Goal: Find specific page/section: Find specific page/section

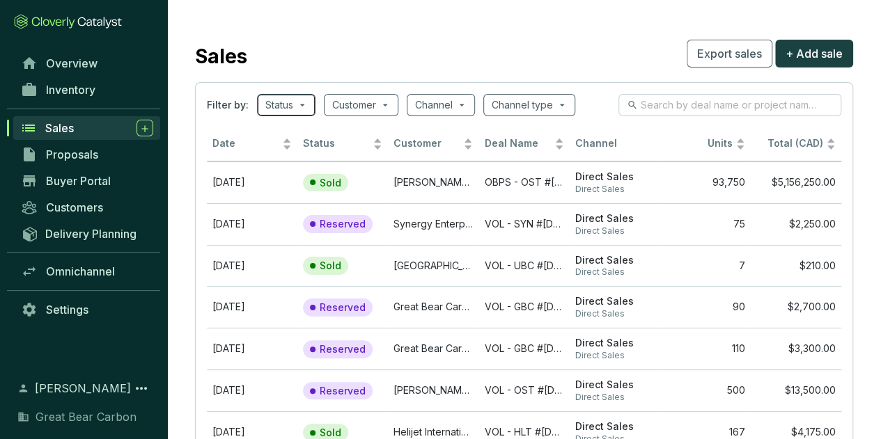
click at [306, 105] on span at bounding box center [286, 105] width 42 height 21
click at [61, 125] on span "Sales" at bounding box center [59, 128] width 29 height 14
click at [389, 106] on span at bounding box center [361, 105] width 58 height 21
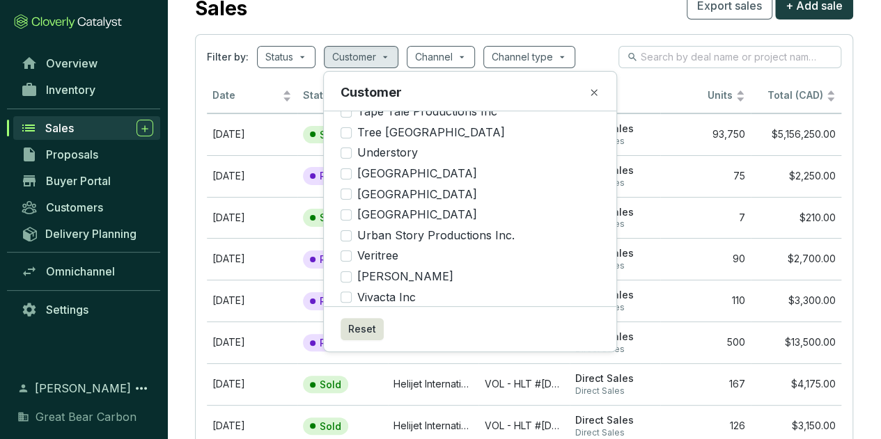
scroll to position [70, 0]
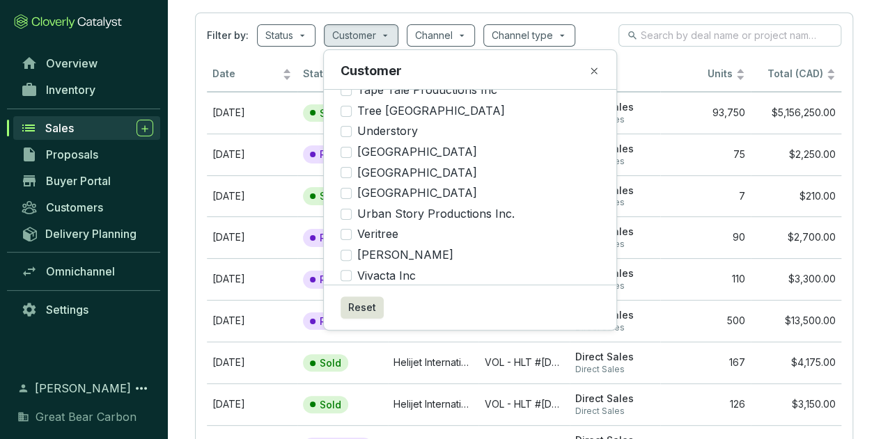
click at [345, 291] on input "Wesgroup Properties" at bounding box center [346, 296] width 11 height 11
checkbox input "true"
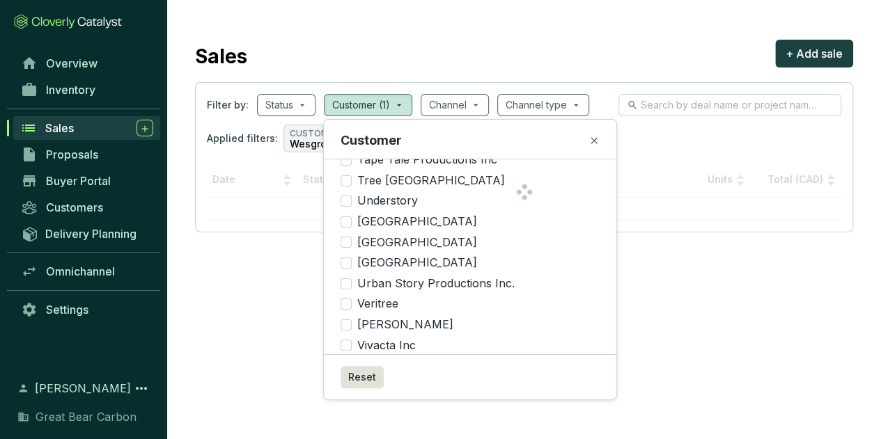
scroll to position [0, 0]
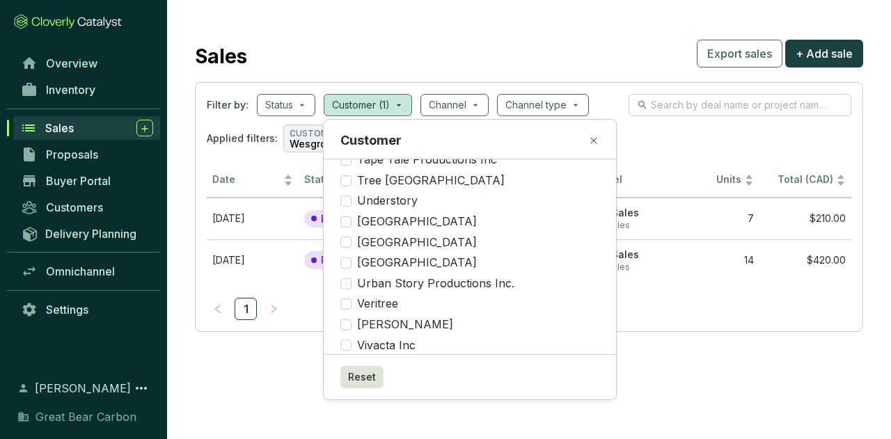
click at [669, 146] on div "Applied filters: CUSTOMER Wesgroup Properties" at bounding box center [529, 139] width 645 height 28
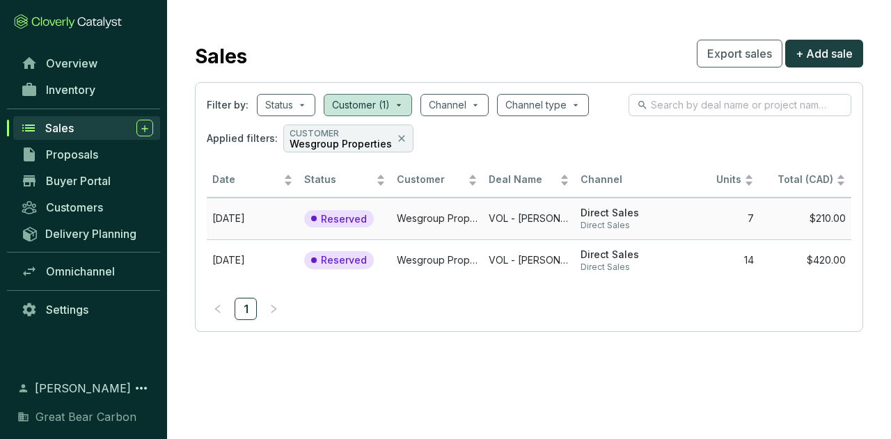
click at [283, 220] on td "[DATE]" at bounding box center [253, 219] width 92 height 42
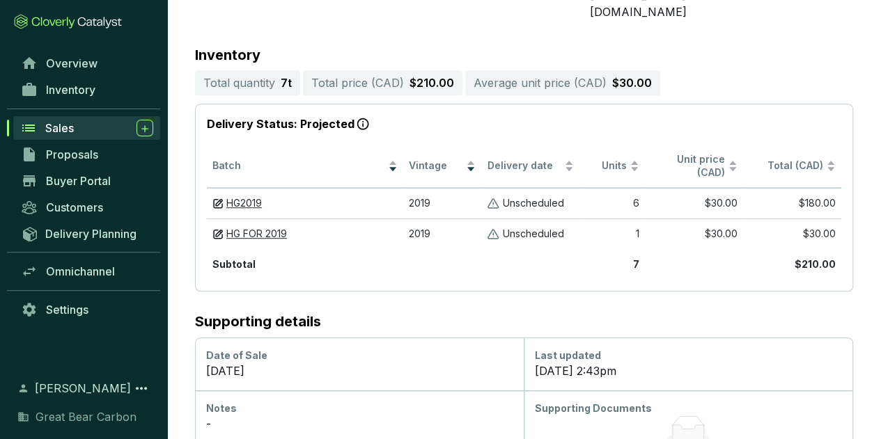
scroll to position [298, 0]
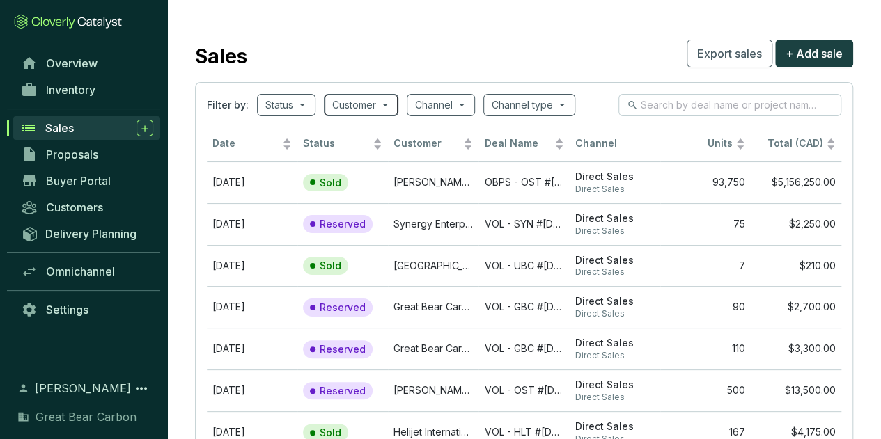
click at [355, 102] on input "search" at bounding box center [354, 105] width 44 height 21
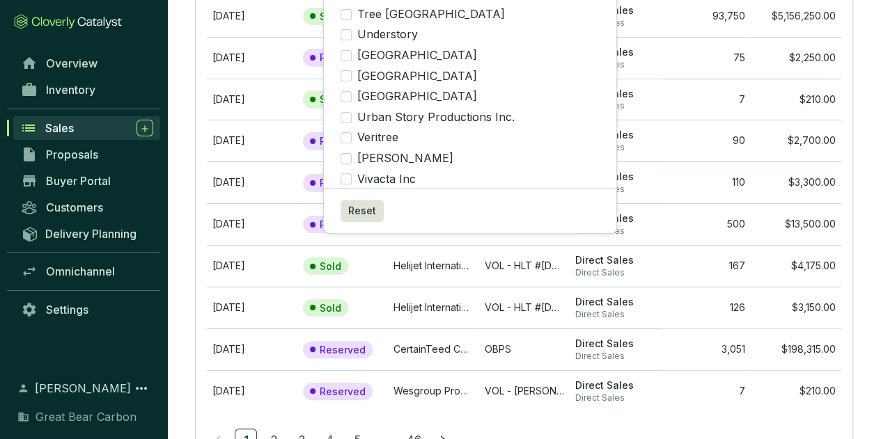
scroll to position [223, 0]
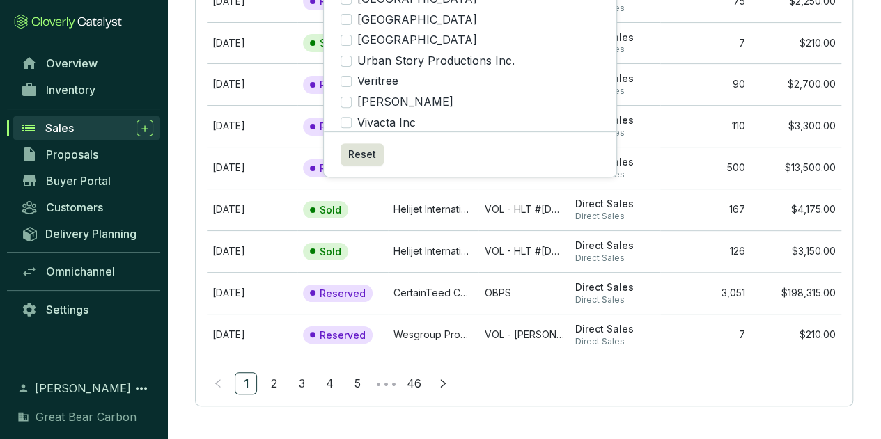
click at [347, 138] on input "Wesgroup Properties" at bounding box center [346, 143] width 11 height 11
checkbox input "true"
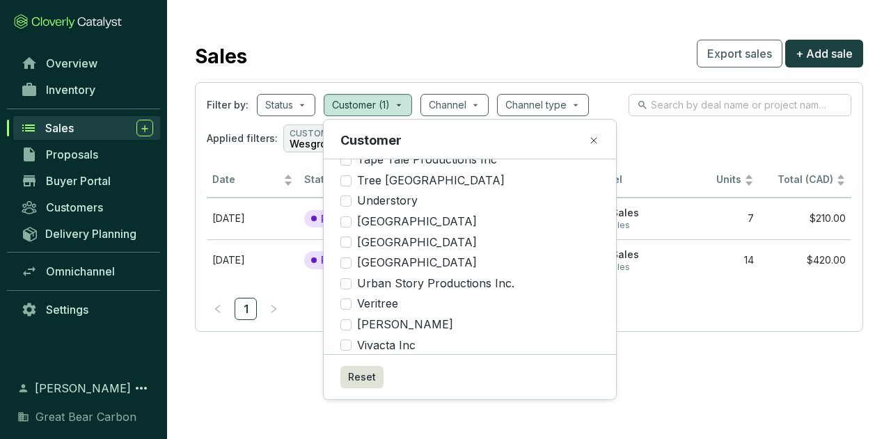
click at [568, 40] on div "Sales Export sales + Add sale" at bounding box center [529, 53] width 669 height 35
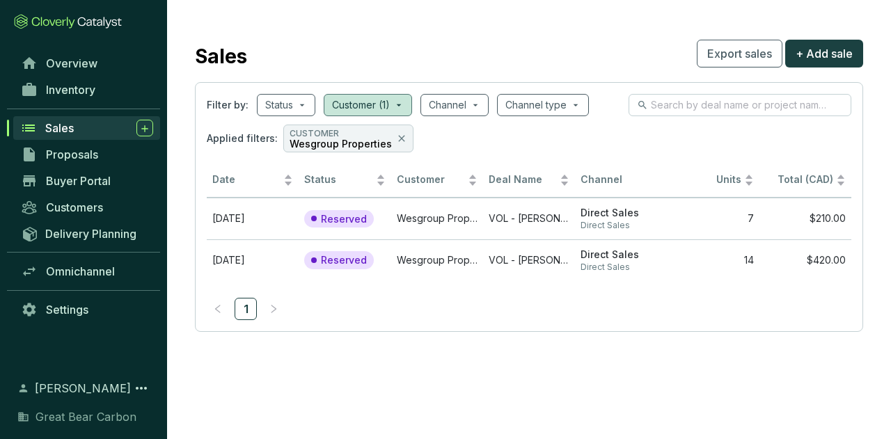
click at [484, 33] on section "Sales Export sales + Add sale Filter by: Status Customer (1) Channel Channel ty…" at bounding box center [529, 184] width 724 height 368
click at [65, 125] on span "Sales" at bounding box center [59, 128] width 29 height 14
click at [70, 60] on span "Overview" at bounding box center [72, 63] width 52 height 14
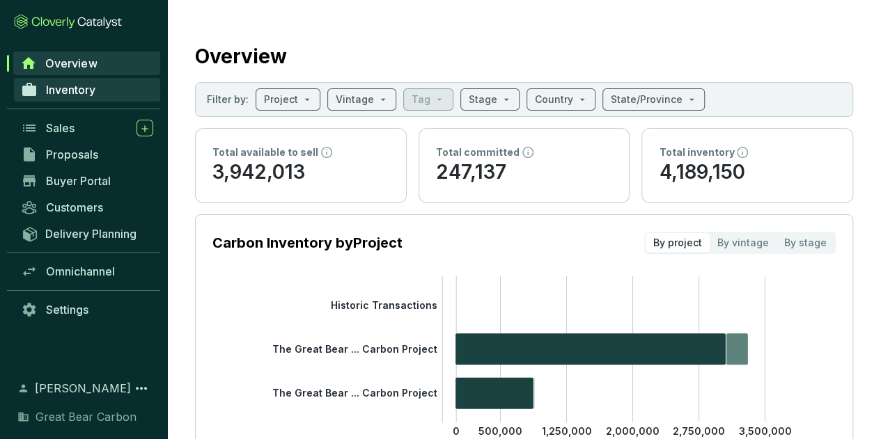
click at [68, 94] on span "Inventory" at bounding box center [70, 90] width 49 height 14
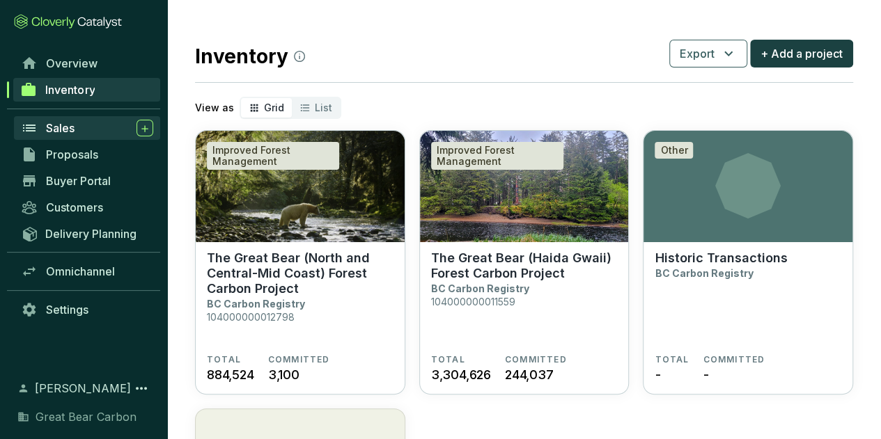
click at [68, 125] on span "Sales" at bounding box center [60, 128] width 29 height 14
